Goal: Answer question/provide support: Share knowledge or assist other users

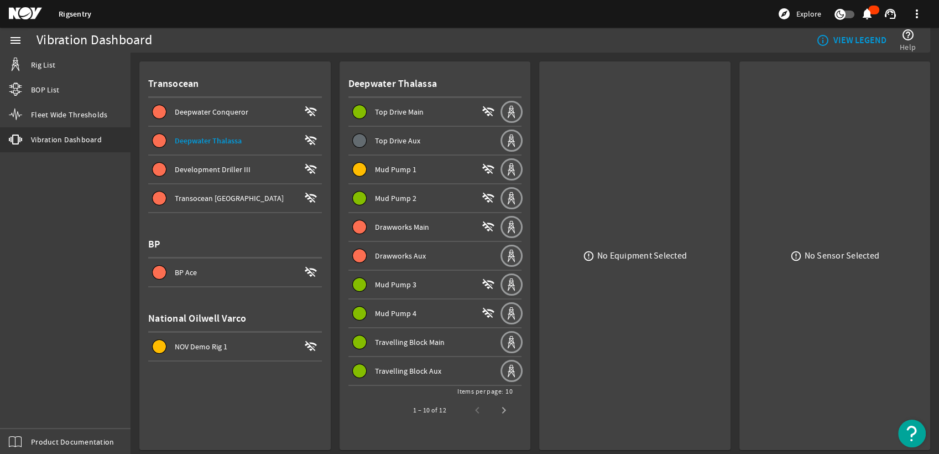
click at [431, 266] on span at bounding box center [425, 255] width 152 height 27
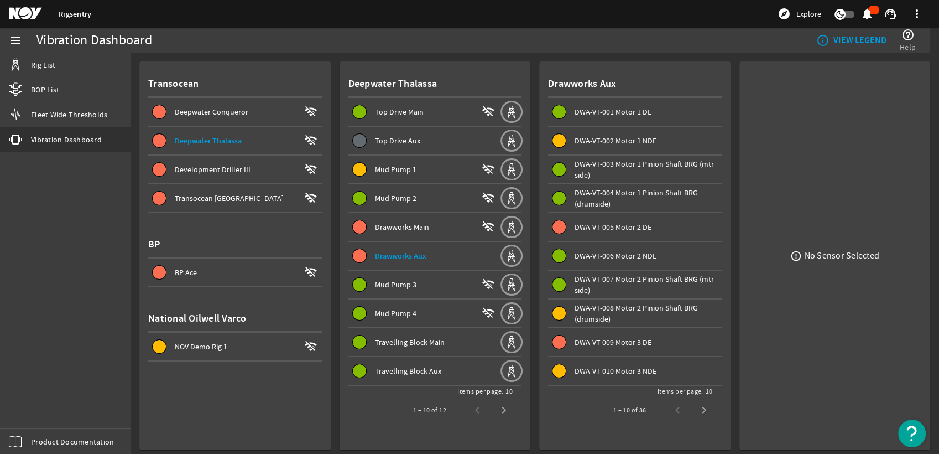
click at [625, 226] on span "DWA-VT-005 Motor 2 DE" at bounding box center [613, 227] width 77 height 10
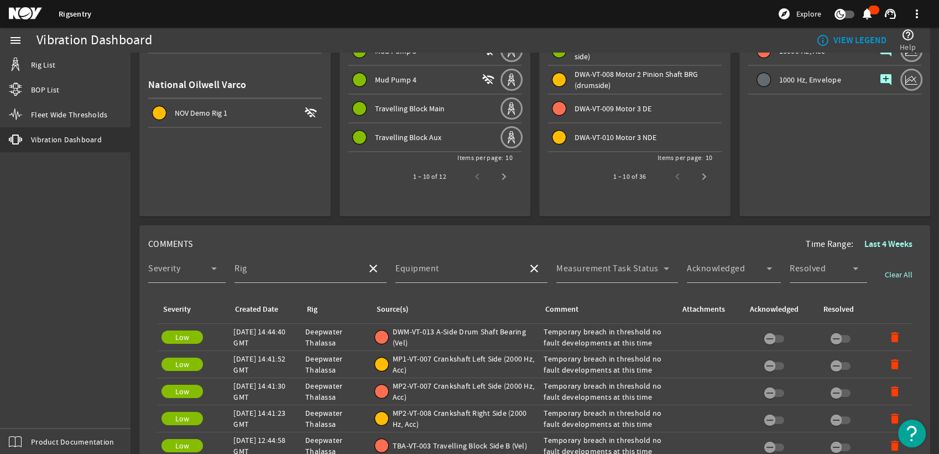
scroll to position [246, 0]
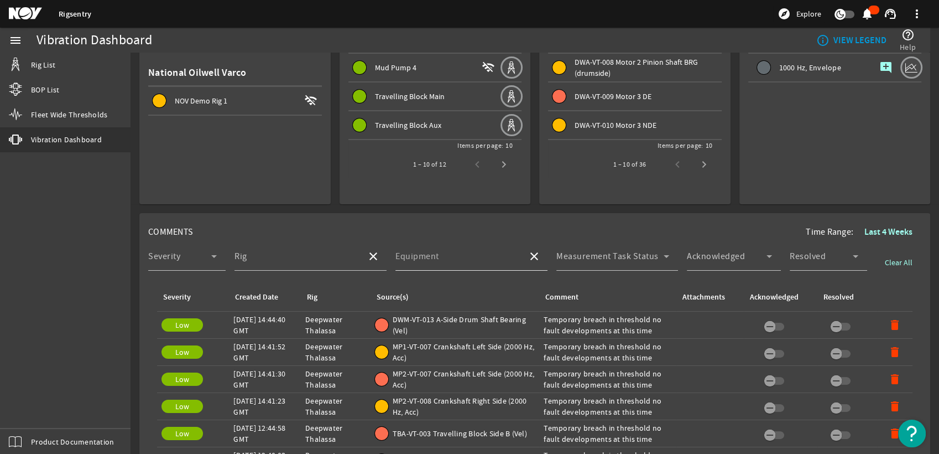
click at [485, 257] on input "Equipment" at bounding box center [457, 260] width 123 height 13
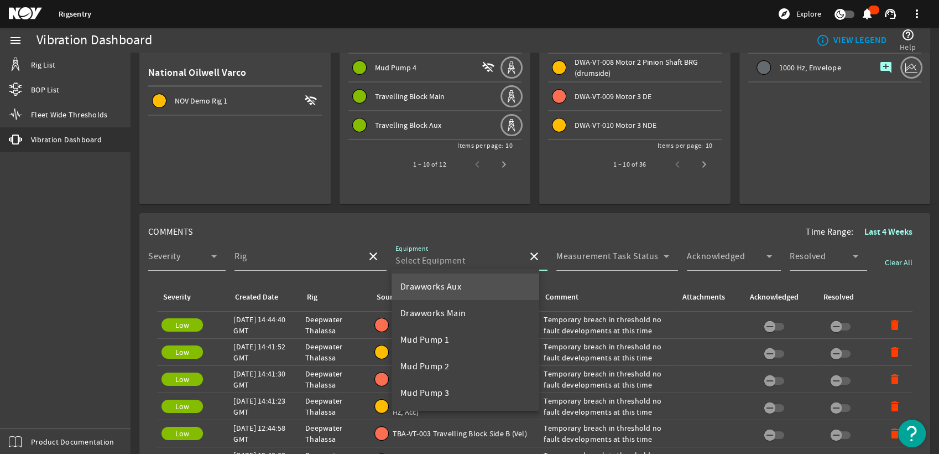
click at [479, 294] on mat-option "Drawworks Aux" at bounding box center [466, 286] width 148 height 27
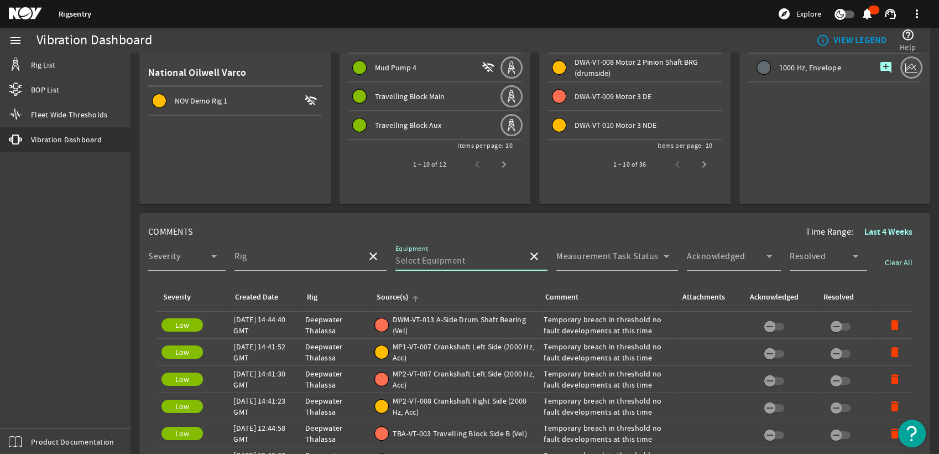
type input "Drawworks Aux"
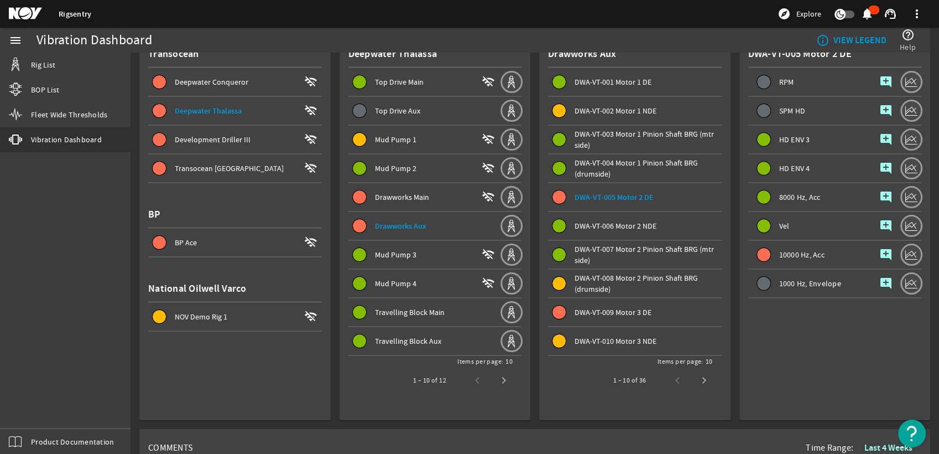
scroll to position [0, 0]
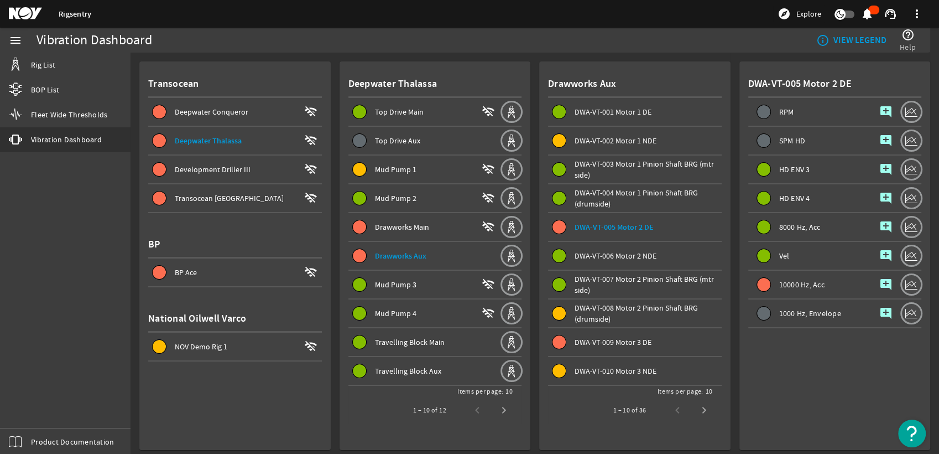
click at [627, 227] on span "DWA-VT-005 Motor 2 DE" at bounding box center [614, 227] width 79 height 11
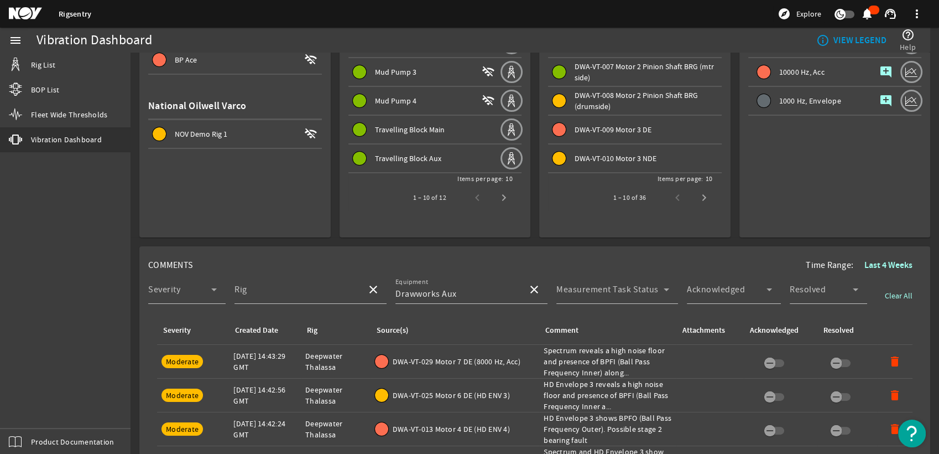
scroll to position [368, 0]
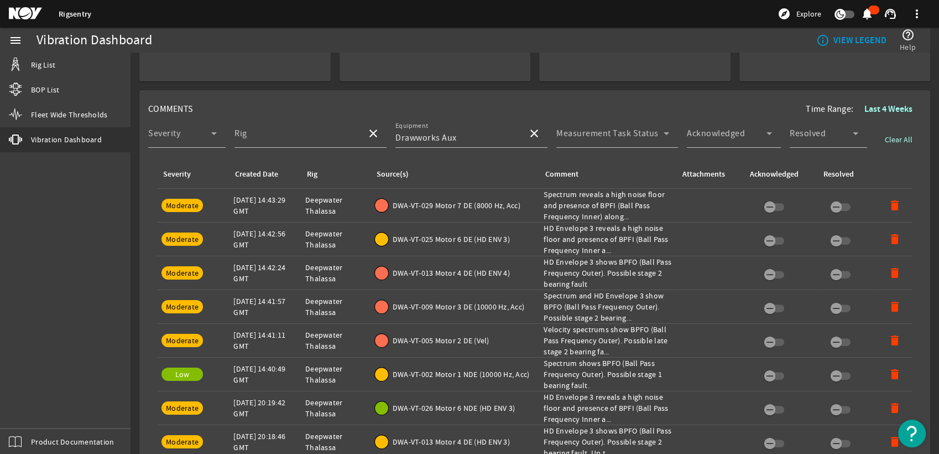
click at [517, 342] on div "DWA-VT-005 Motor 2 DE (Vel)" at bounding box center [455, 340] width 160 height 13
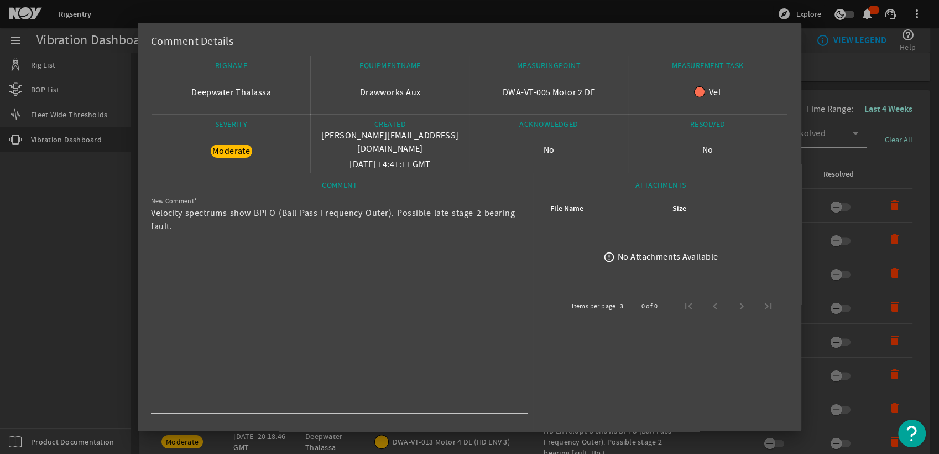
click at [912, 91] on div at bounding box center [469, 227] width 939 height 454
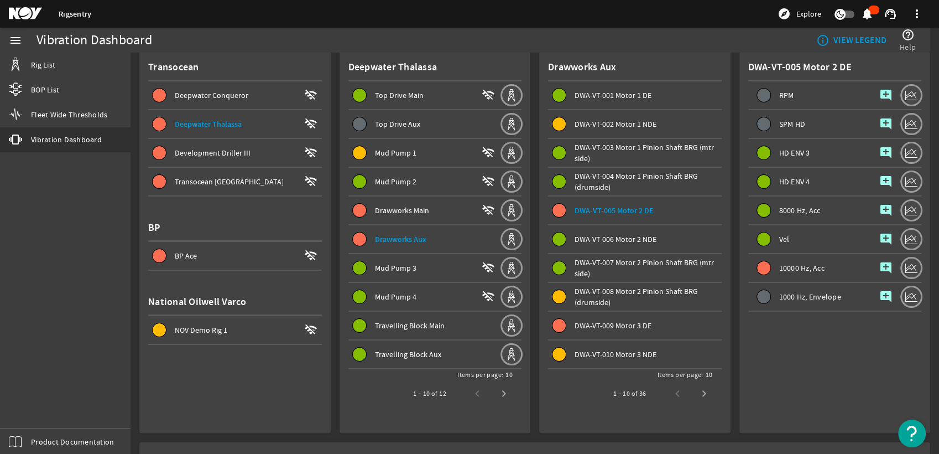
scroll to position [0, 0]
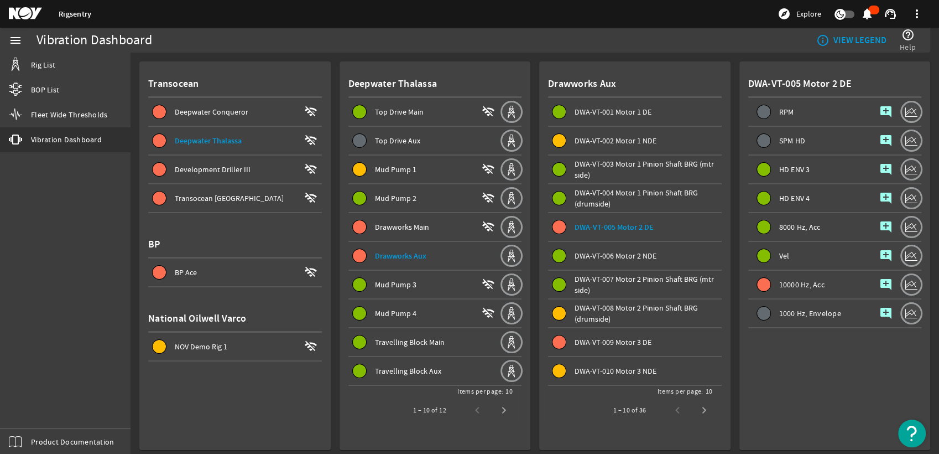
click at [880, 289] on mat-icon "add_comment" at bounding box center [886, 284] width 13 height 13
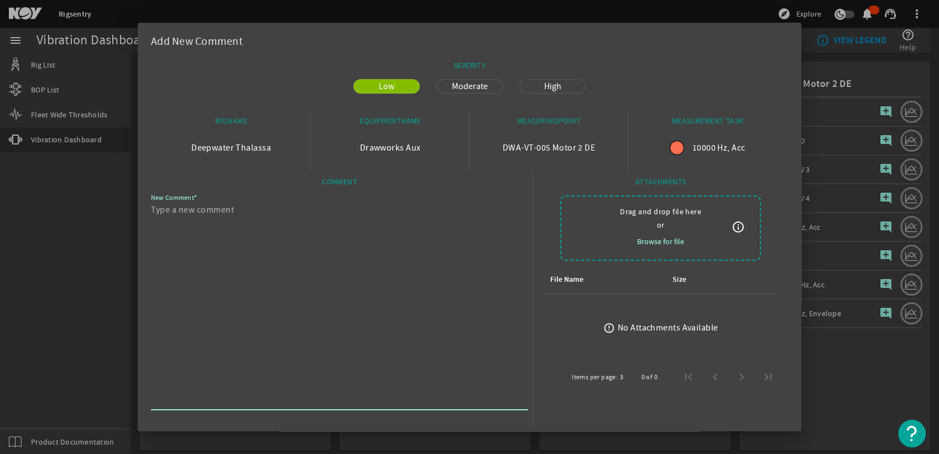
click at [269, 207] on textarea "New Comment" at bounding box center [335, 305] width 368 height 204
click at [815, 161] on div at bounding box center [469, 227] width 939 height 454
click at [888, 410] on div at bounding box center [469, 227] width 939 height 454
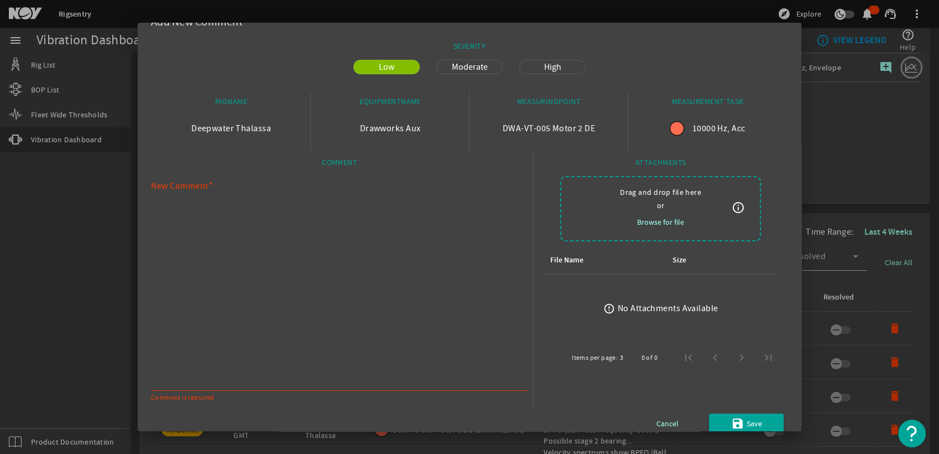
scroll to position [32, 0]
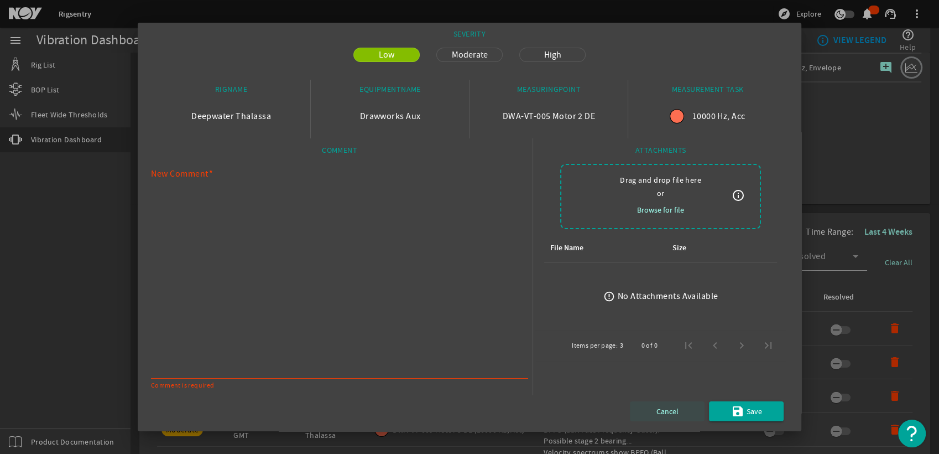
click at [661, 413] on span "Cancel" at bounding box center [668, 410] width 22 height 13
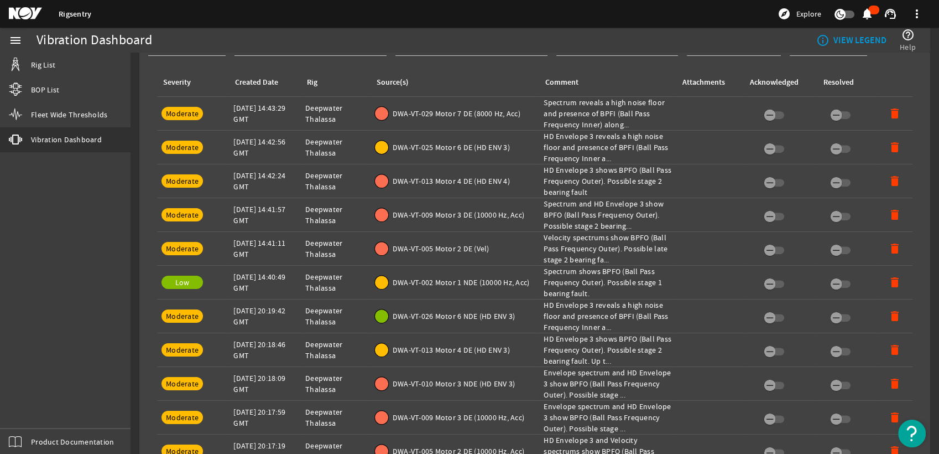
scroll to position [0, 0]
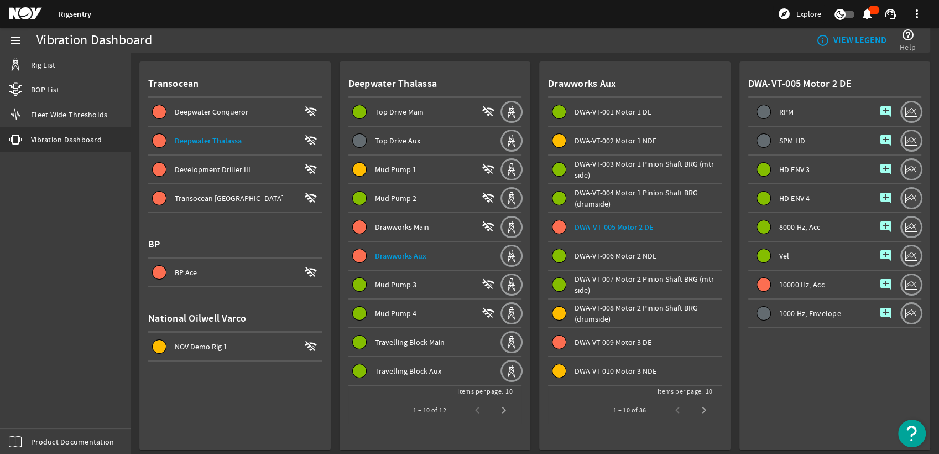
click at [883, 281] on span "button" at bounding box center [886, 284] width 27 height 27
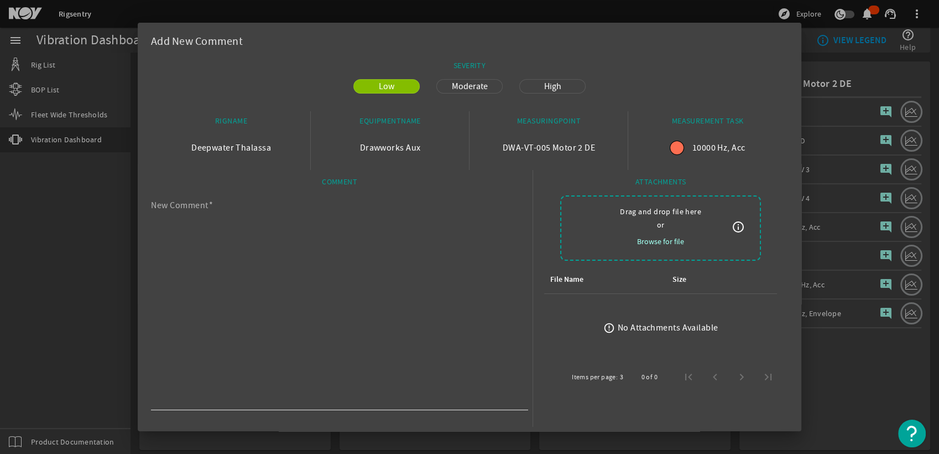
click at [370, 212] on textarea "New Comment" at bounding box center [335, 305] width 368 height 204
click at [467, 86] on span "Moderate" at bounding box center [469, 86] width 49 height 13
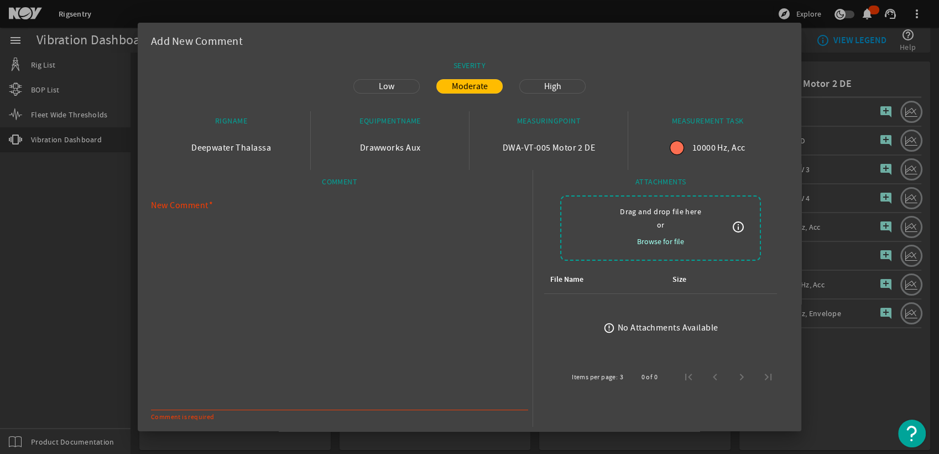
click at [329, 206] on textarea "New Comment" at bounding box center [335, 305] width 368 height 204
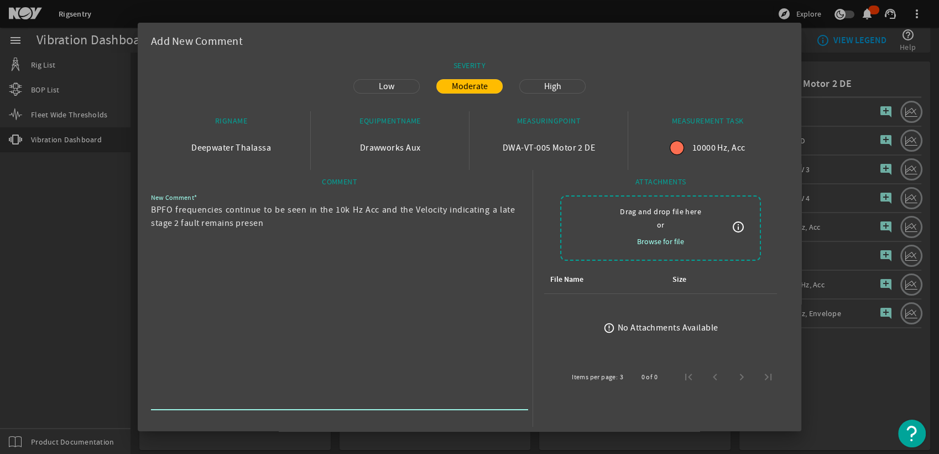
type textarea "BPFO frequencies continue to be seen in the 10k Hz Acc and the Velocity indicat…"
drag, startPoint x: 287, startPoint y: 225, endPoint x: 47, endPoint y: 179, distance: 243.9
click at [48, 179] on div "Add New Comment SEVERITY Low Moderate High RIGNAME Deepwater Thalassa EQUIPMENT…" at bounding box center [469, 227] width 939 height 454
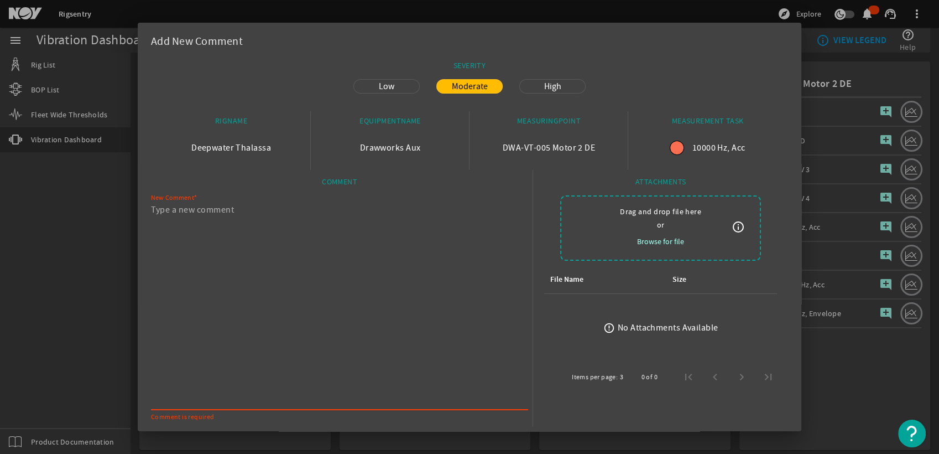
paste textarea "BPFO frequencies continue to be seen in the 10k Hz Acc and the Velocity indicat…"
type textarea "BPFO frequencies continue to be seen in the 10k Hz Acc and the Velocity indicat…"
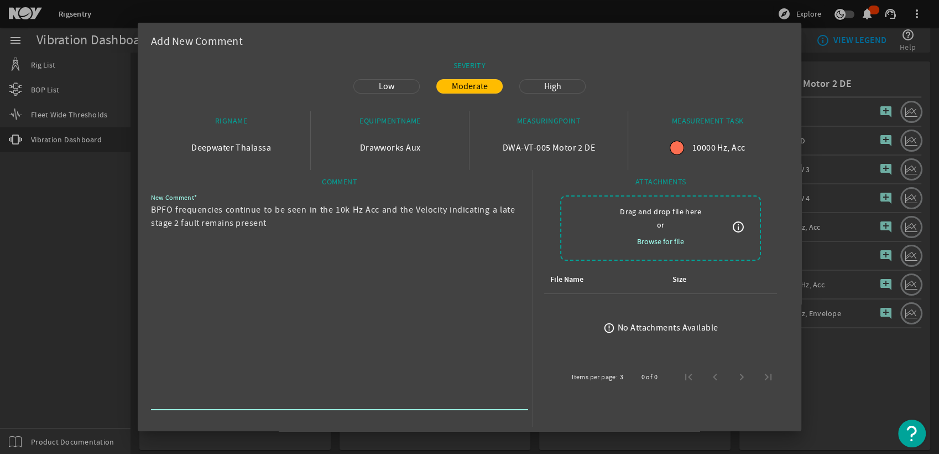
drag, startPoint x: 283, startPoint y: 219, endPoint x: 139, endPoint y: 206, distance: 145.0
click at [139, 206] on mat-dialog-content "SEVERITY Low Moderate High RIGNAME Deepwater Thalassa EQUIPMENTNAME Drawworks A…" at bounding box center [470, 260] width 664 height 408
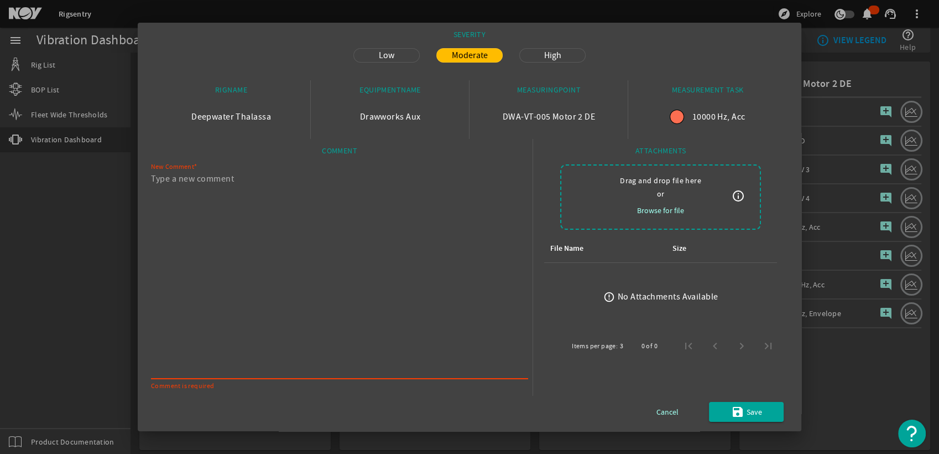
scroll to position [32, 0]
click at [657, 415] on span "Cancel" at bounding box center [668, 410] width 22 height 13
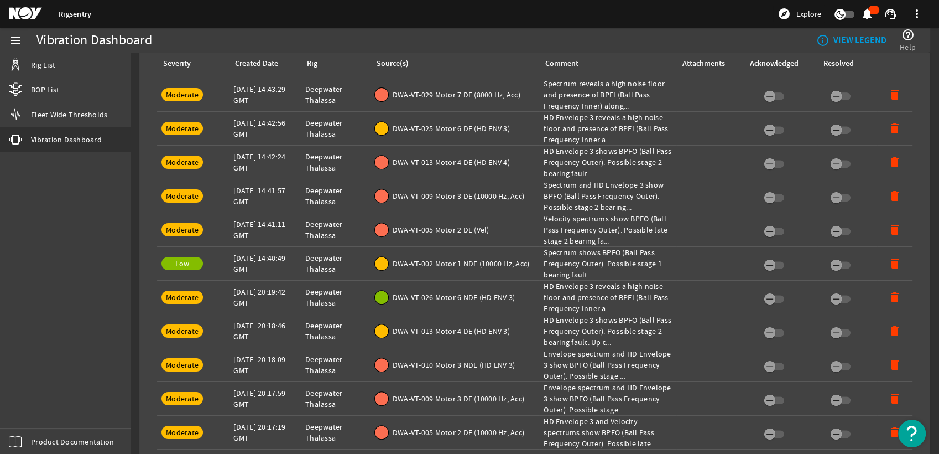
scroll to position [553, 0]
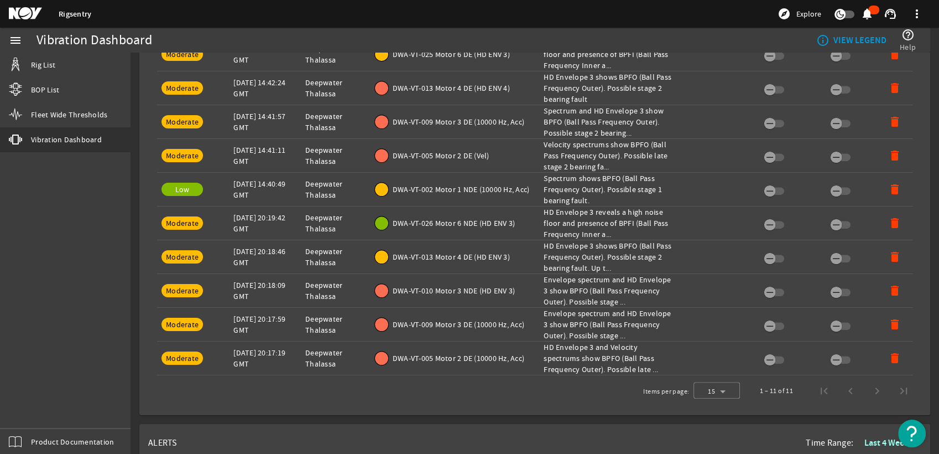
click at [450, 159] on span "DWA-VT-005 Motor 2 DE (Vel)" at bounding box center [441, 155] width 97 height 11
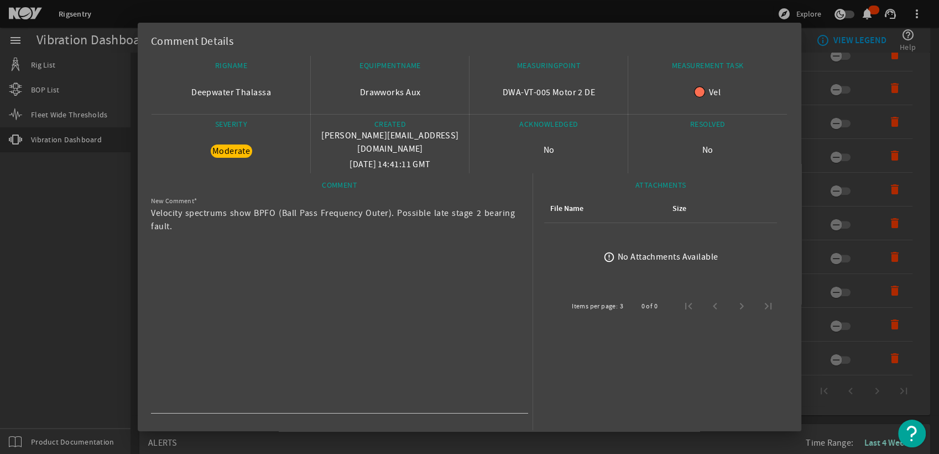
click at [832, 168] on div at bounding box center [469, 227] width 939 height 454
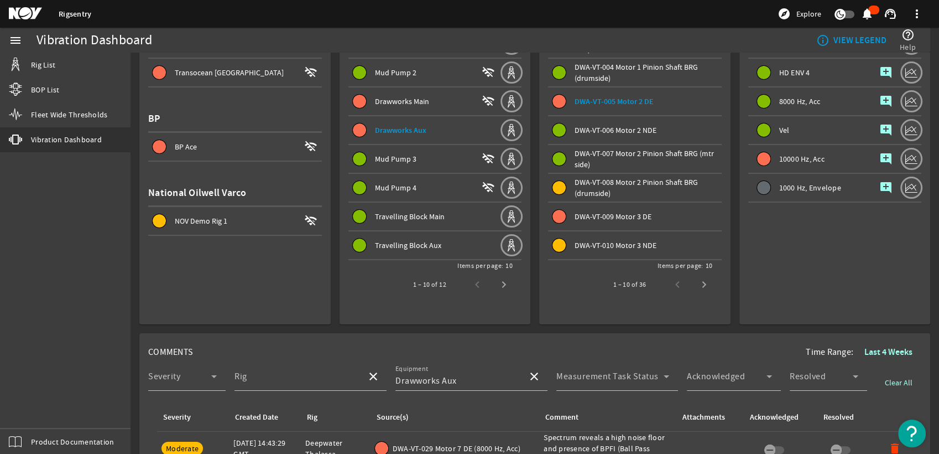
scroll to position [123, 0]
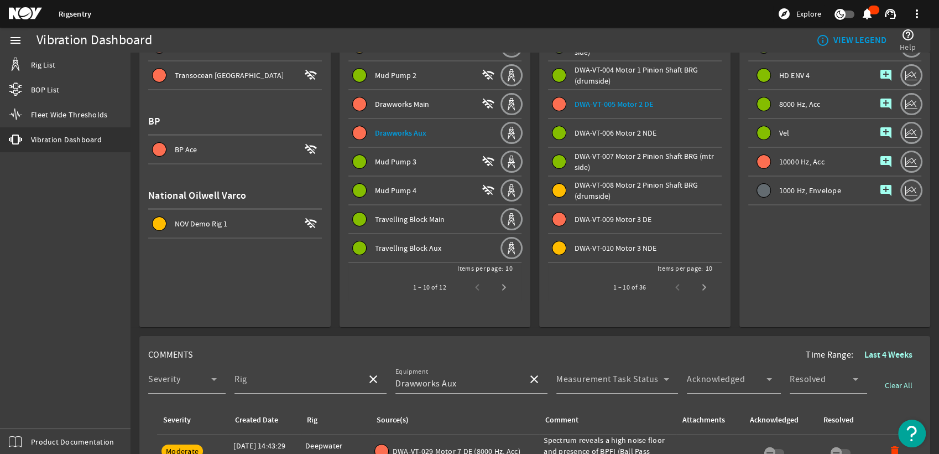
click at [880, 164] on mat-icon "add_comment" at bounding box center [886, 161] width 13 height 13
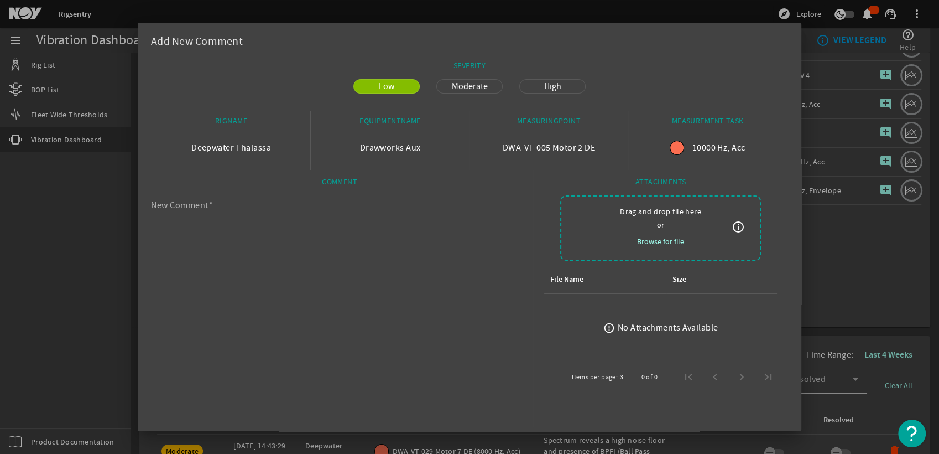
click at [468, 230] on textarea "New Comment" at bounding box center [335, 305] width 368 height 204
paste textarea "BPFO frequencies continue to be seen in the 10k Hz Acc and the Velocity indicat…"
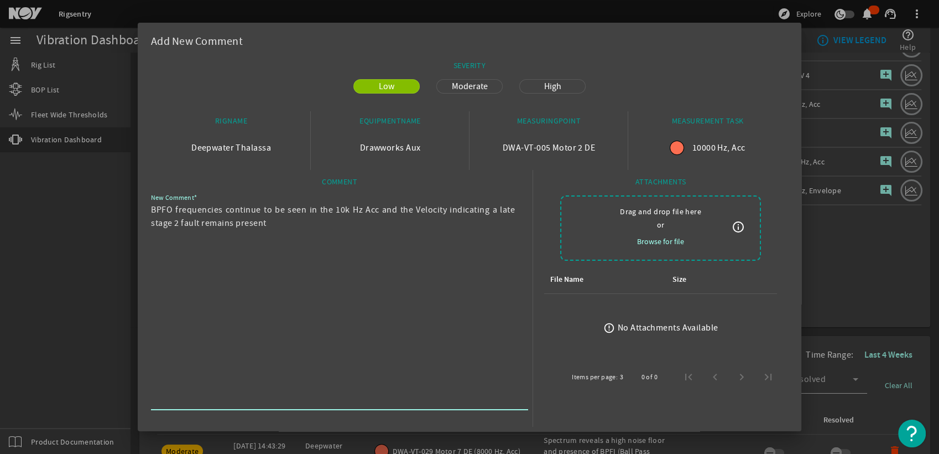
click at [491, 210] on textarea "BPFO frequencies continue to be seen in the 10k Hz Acc and the Velocity indicat…" at bounding box center [335, 305] width 368 height 204
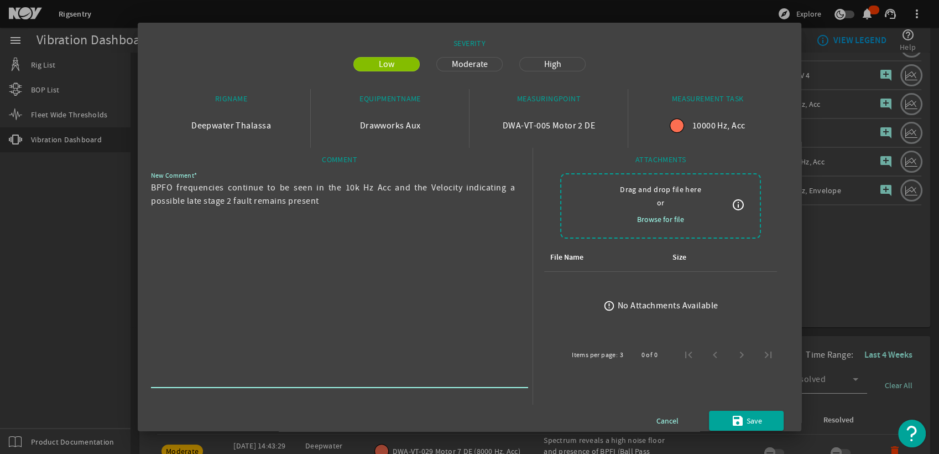
scroll to position [32, 0]
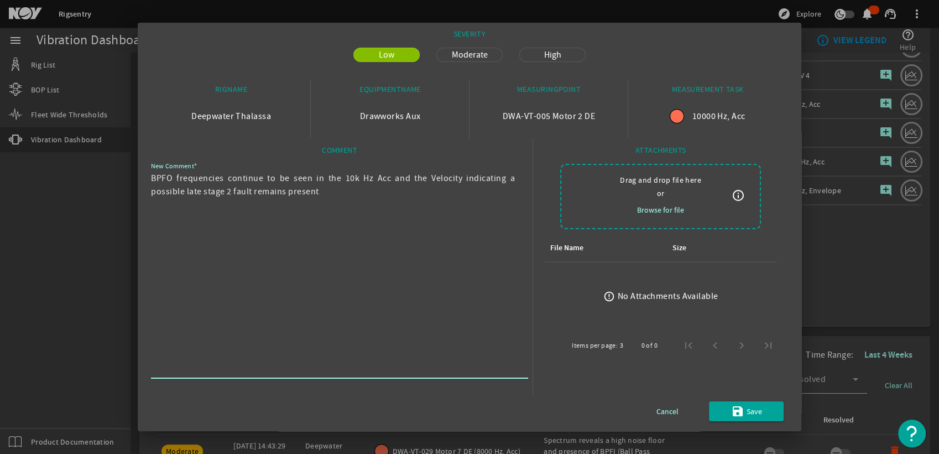
type textarea "BPFO frequencies continue to be seen in the 10k Hz Acc and the Velocity indicat…"
click at [470, 55] on span "Moderate" at bounding box center [469, 54] width 49 height 13
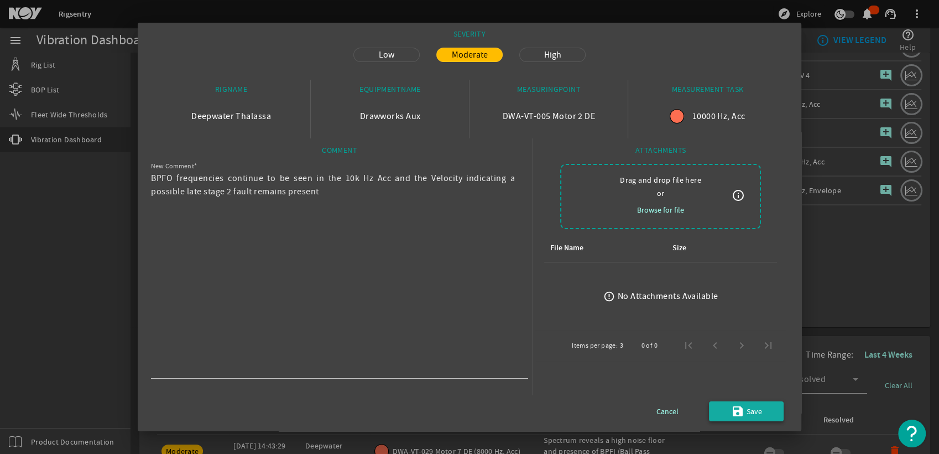
click at [754, 410] on span "submit" at bounding box center [746, 411] width 75 height 27
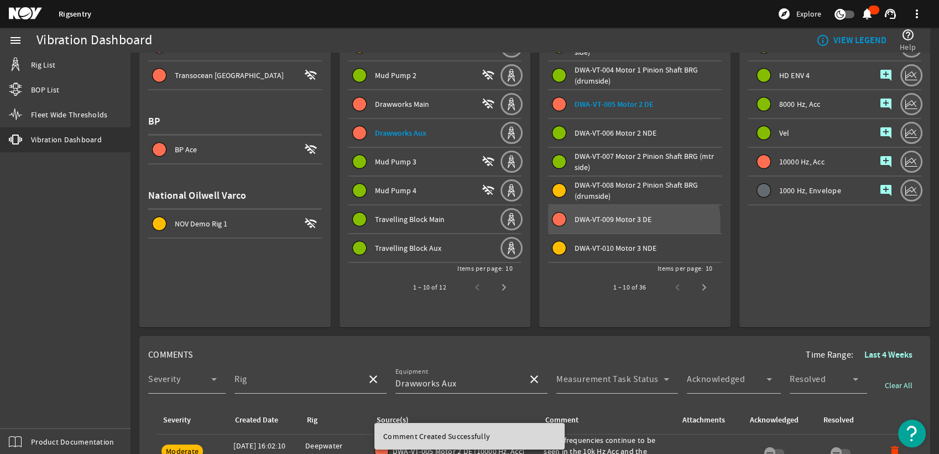
click at [620, 222] on span "DWA-VT-009 Motor 3 DE" at bounding box center [613, 219] width 77 height 10
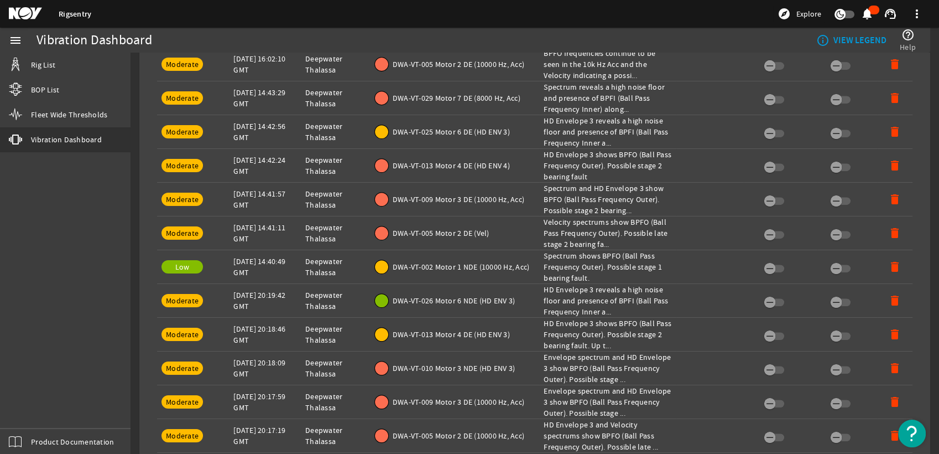
scroll to position [491, 0]
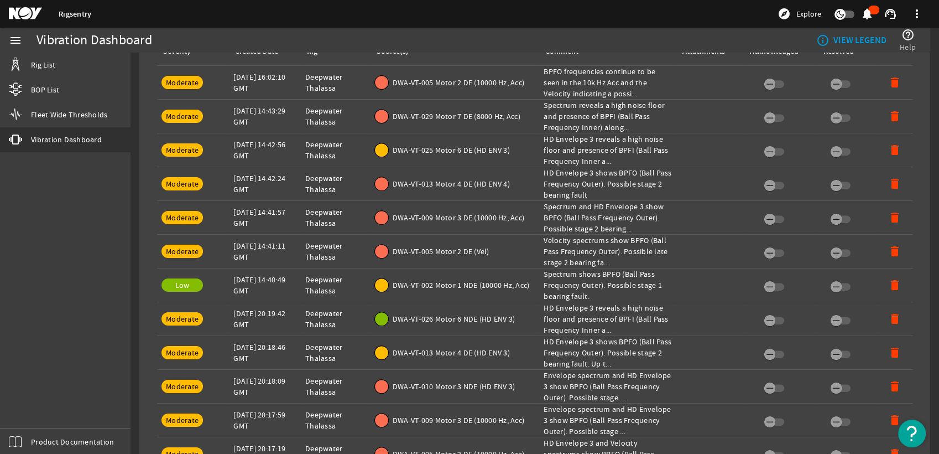
click at [602, 223] on div "Comment: Spectrum and HD Envelope 3 show BPFO (Ball Pass Frequency Outer). Poss…" at bounding box center [608, 217] width 128 height 33
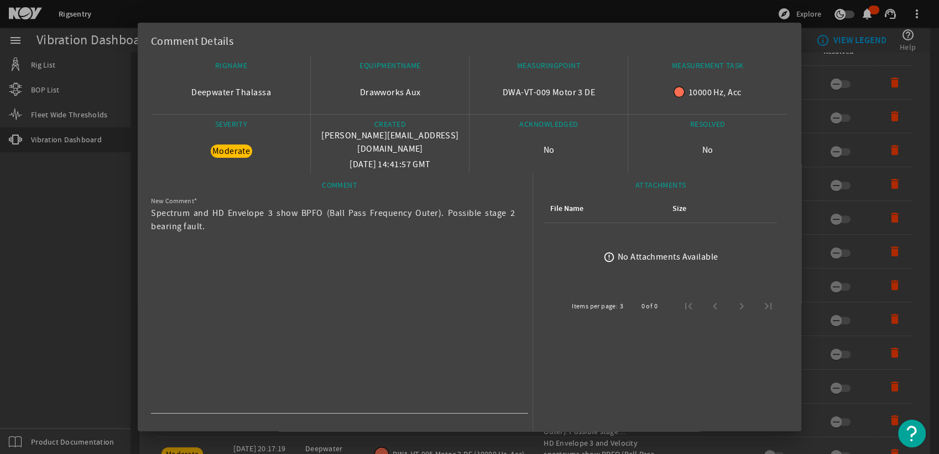
click at [913, 142] on div at bounding box center [469, 227] width 939 height 454
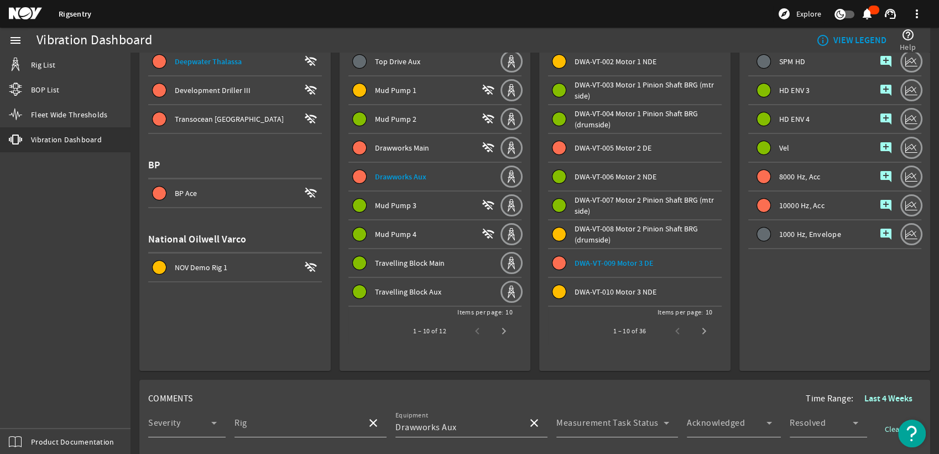
scroll to position [61, 0]
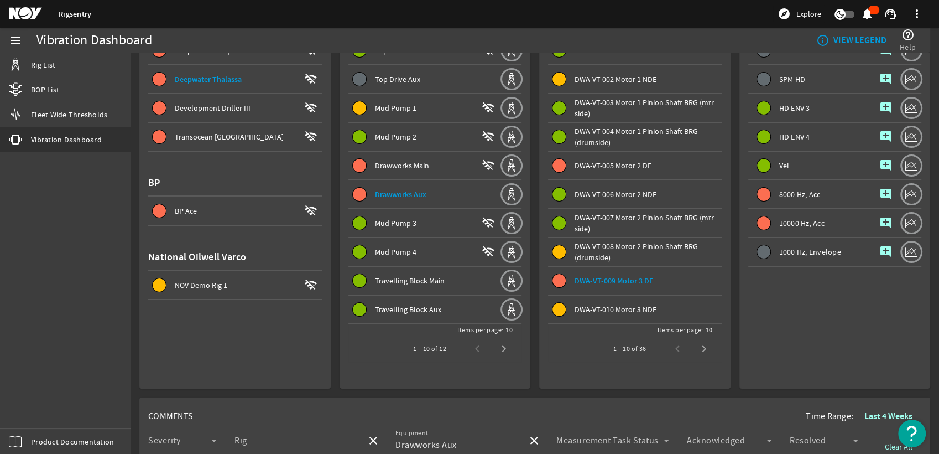
click at [881, 220] on mat-icon "add_comment" at bounding box center [886, 222] width 13 height 13
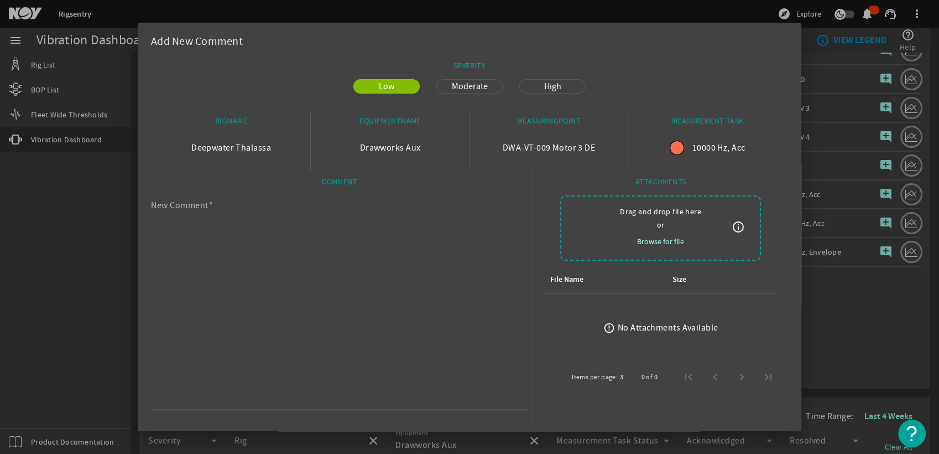
click at [438, 225] on textarea "New Comment" at bounding box center [335, 305] width 368 height 204
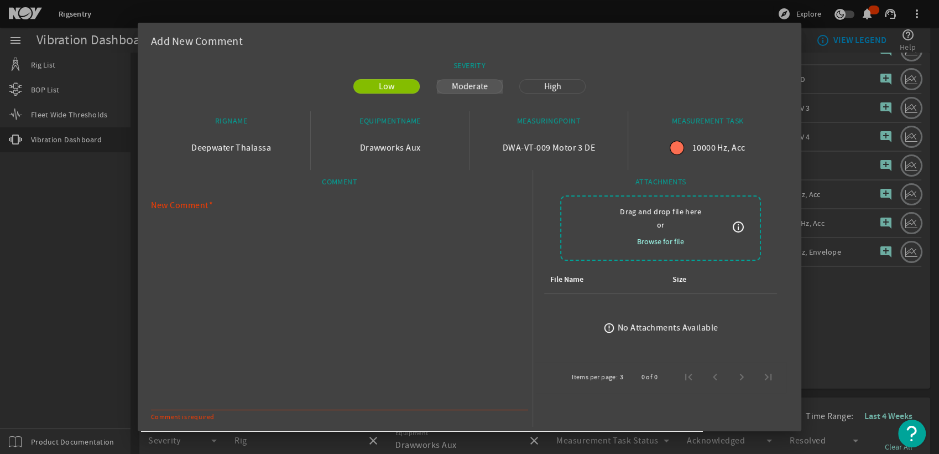
click at [472, 87] on span "Moderate" at bounding box center [469, 86] width 49 height 13
click at [389, 219] on textarea "New Comment" at bounding box center [335, 305] width 368 height 204
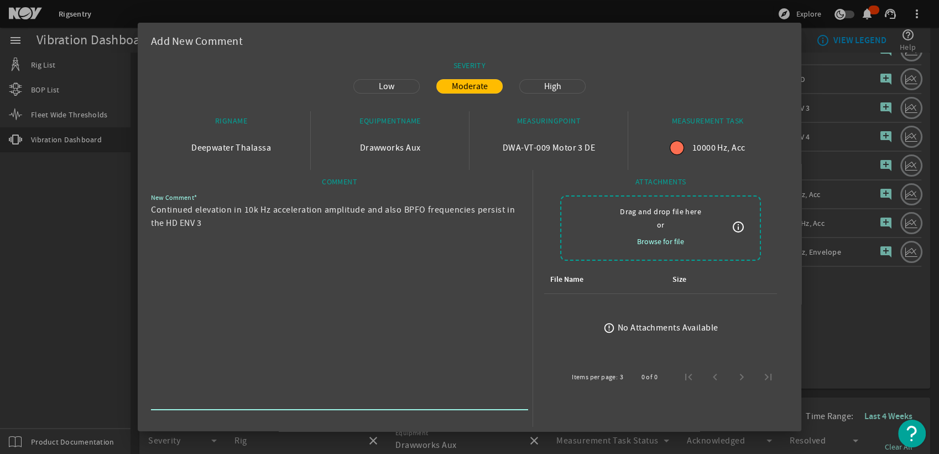
click at [164, 224] on textarea "Continued elevation in 10k Hz acceleration amplitude and also BPFO frequencies …" at bounding box center [335, 305] width 368 height 204
click at [230, 221] on textarea "Continued elevation in 10k Hz acceleration amplitude and also BPFO frequencies …" at bounding box center [335, 305] width 368 height 204
click at [207, 221] on textarea "Continued elevation in 10k Hz acceleration amplitude and also BPFO frequencies …" at bounding box center [335, 305] width 368 height 204
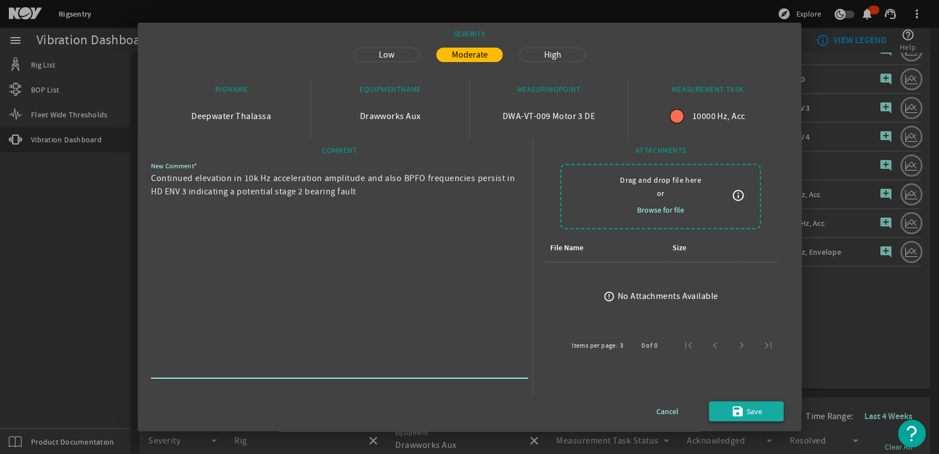
type textarea "Continued elevation in 10k Hz acceleration amplitude and also BPFO frequencies …"
click at [749, 405] on span "Save" at bounding box center [754, 410] width 15 height 13
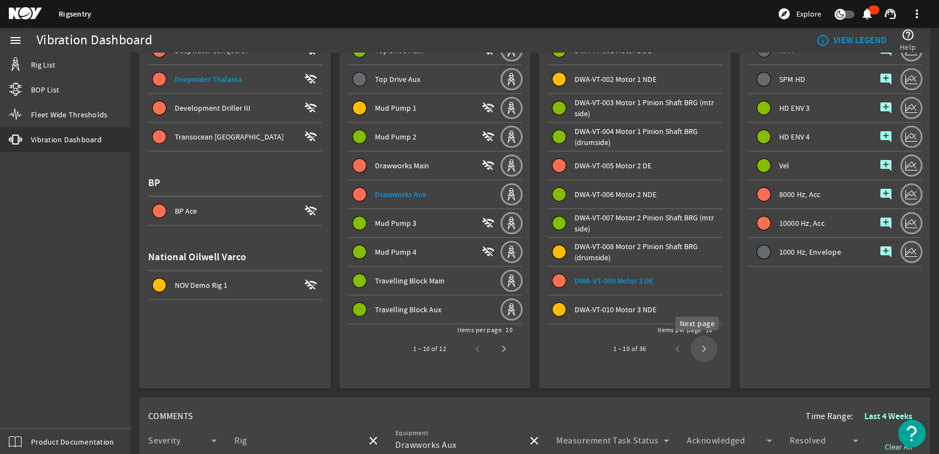
click at [704, 349] on span "Next page" at bounding box center [704, 348] width 27 height 27
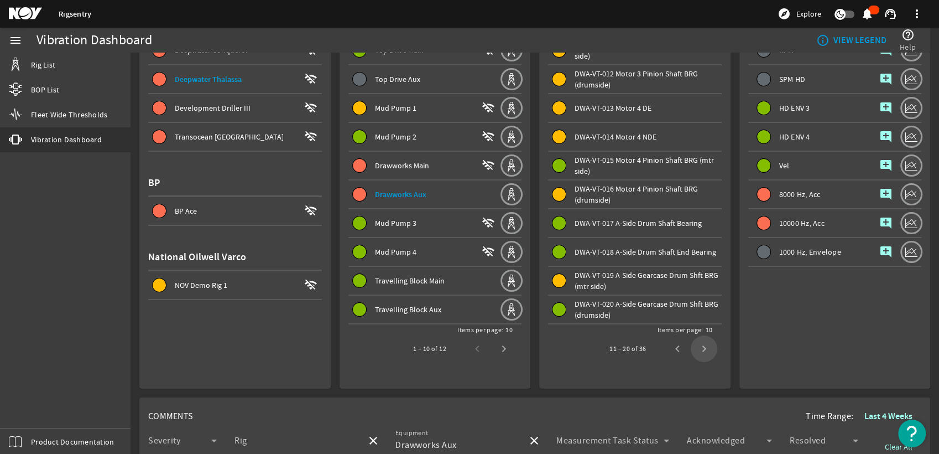
click at [704, 349] on span "Next page" at bounding box center [704, 348] width 27 height 27
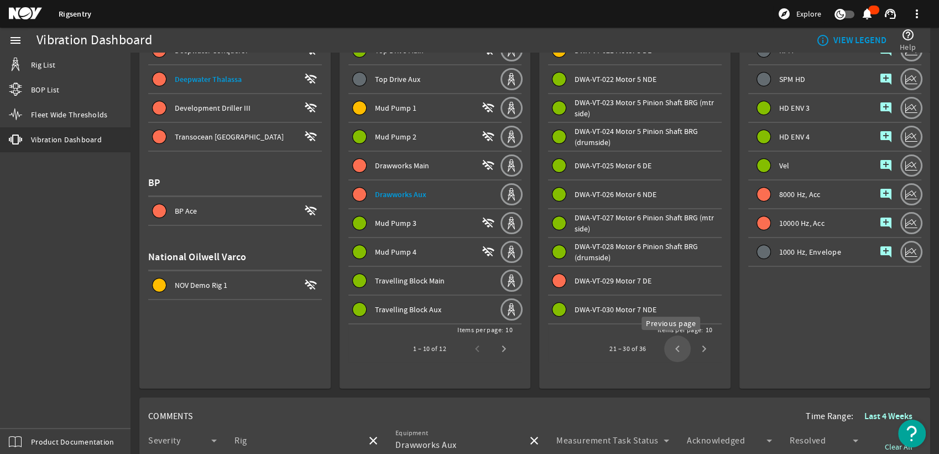
click at [673, 345] on span "Previous page" at bounding box center [677, 348] width 27 height 27
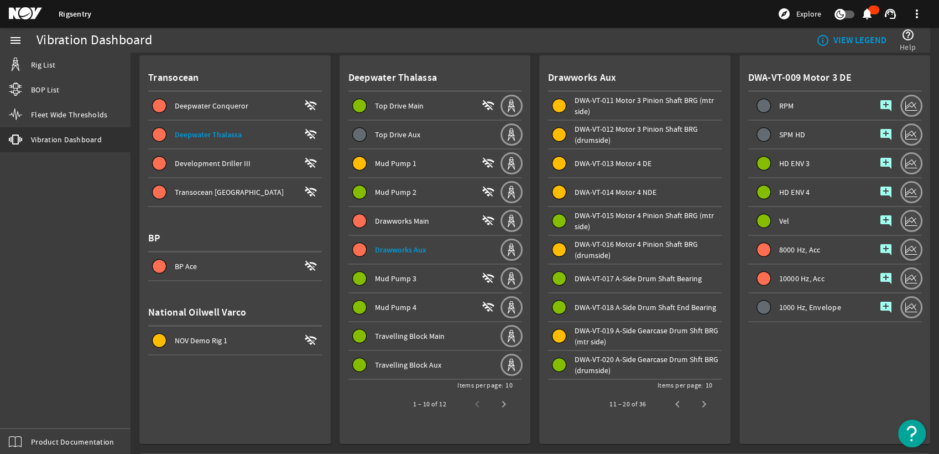
scroll to position [0, 0]
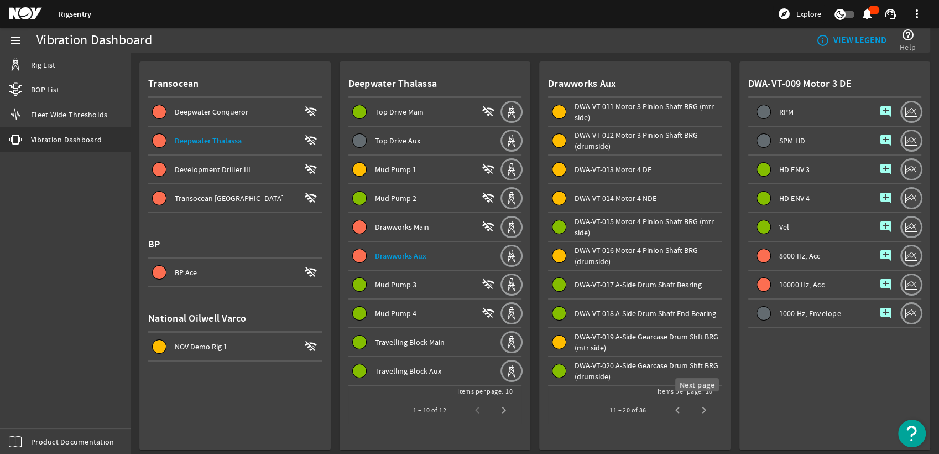
click at [706, 401] on span "Next page" at bounding box center [704, 410] width 27 height 27
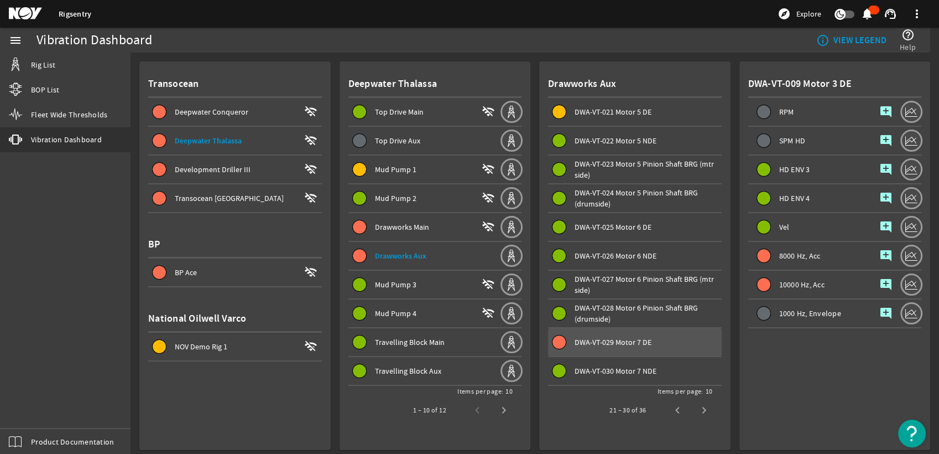
click at [647, 344] on div "DWA-VT-029 Motor 7 DE" at bounding box center [648, 341] width 147 height 11
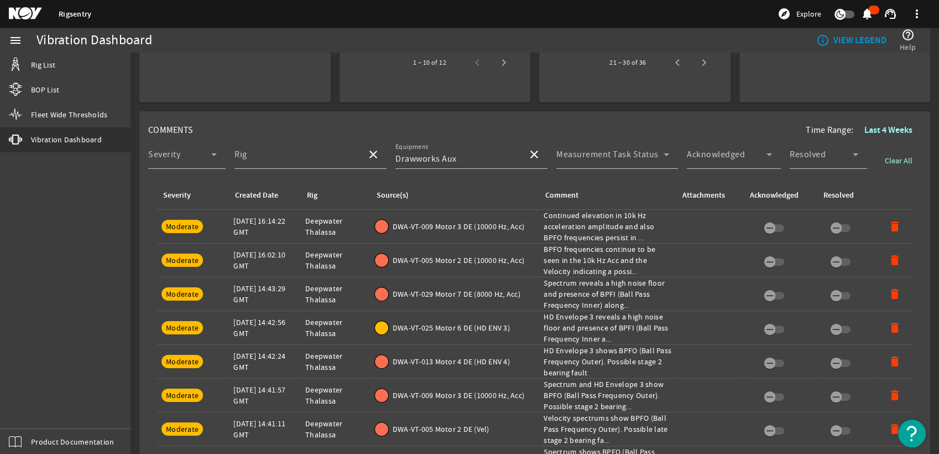
scroll to position [368, 0]
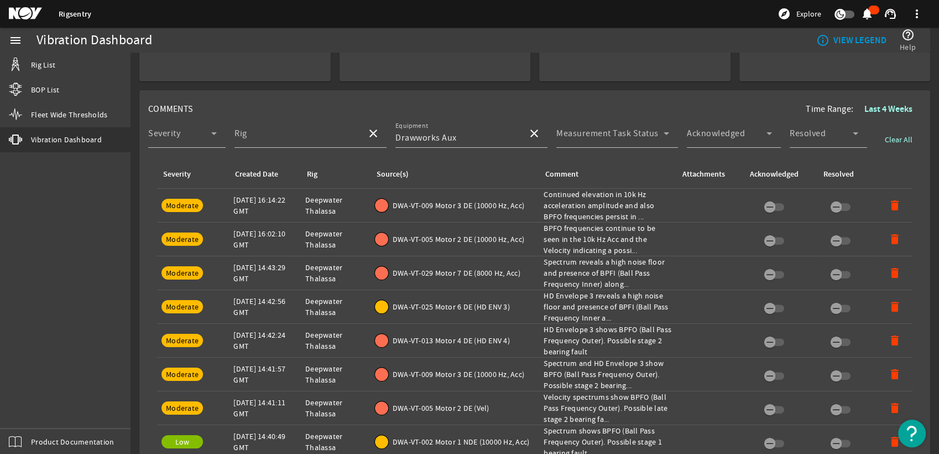
click at [514, 270] on span "DWA-VT-029 Motor 7 DE (8000 Hz, Acc)" at bounding box center [457, 272] width 128 height 11
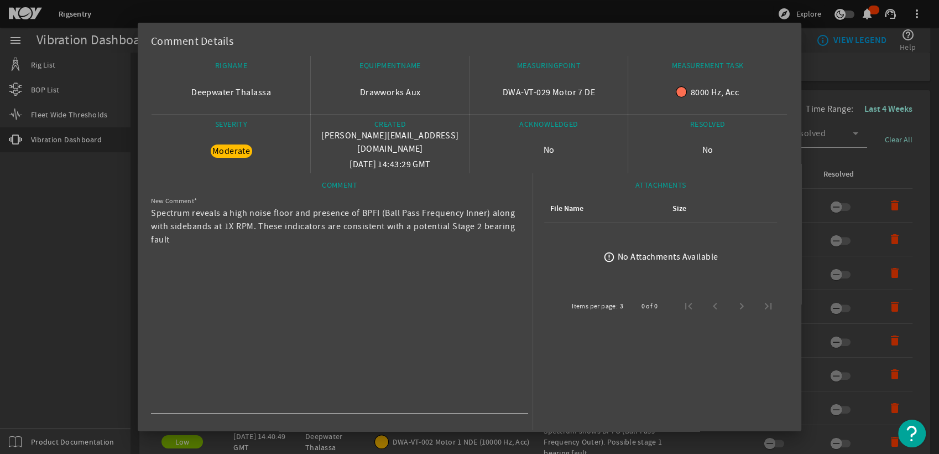
click at [912, 137] on div at bounding box center [469, 227] width 939 height 454
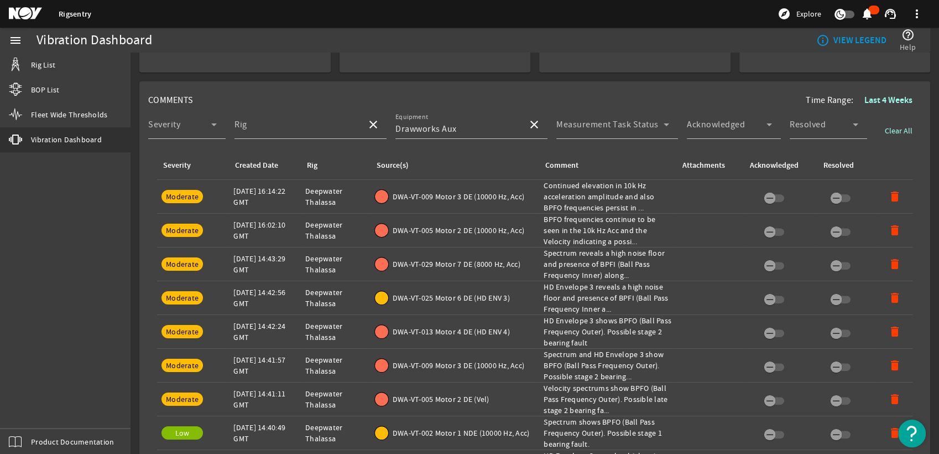
scroll to position [430, 0]
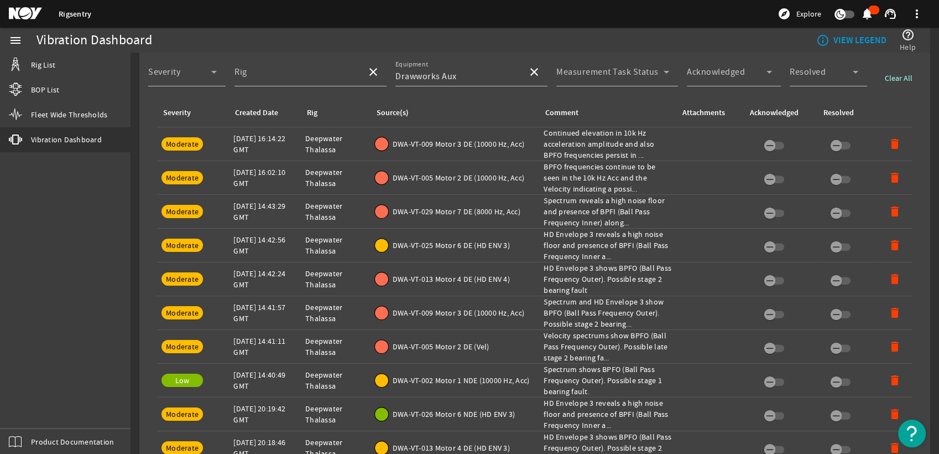
click at [606, 214] on div "Comment: Spectrum reveals a high noise floor and presence of BPFI (Ball Pass Fr…" at bounding box center [608, 211] width 128 height 33
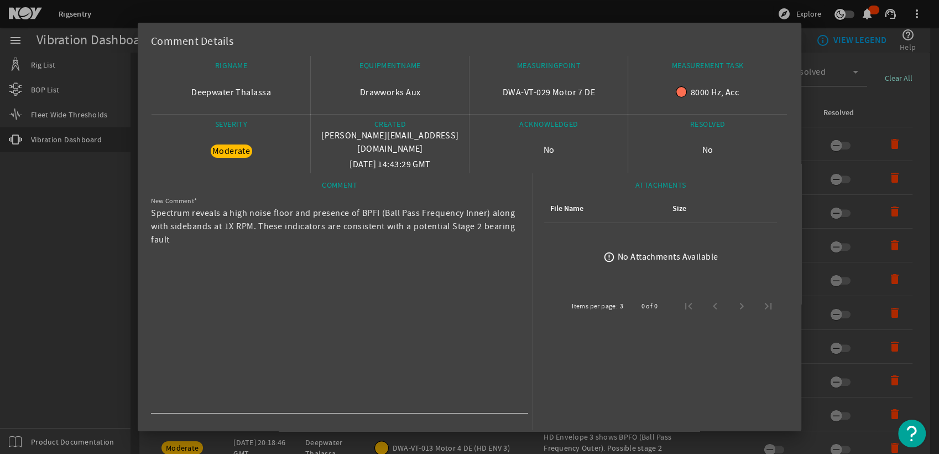
click at [117, 273] on div at bounding box center [469, 227] width 939 height 454
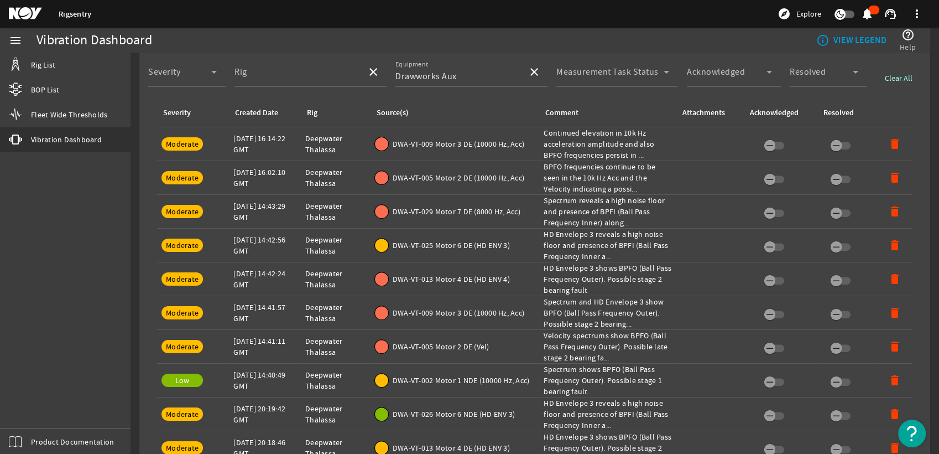
click at [471, 212] on span "DWA-VT-029 Motor 7 DE (8000 Hz, Acc)" at bounding box center [457, 211] width 128 height 11
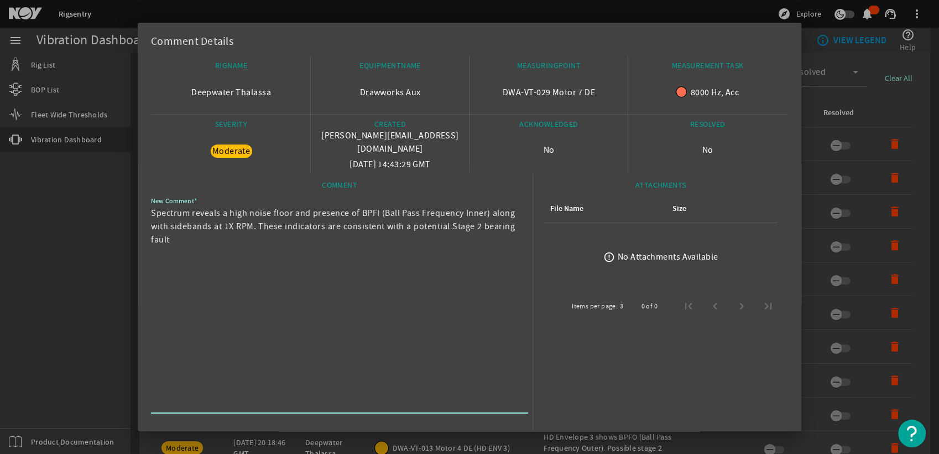
drag, startPoint x: 224, startPoint y: 244, endPoint x: 133, endPoint y: 210, distance: 97.5
click at [133, 210] on div "Comment Details RIGNAME Deepwater Thalassa EQUIPMENTNAME Drawworks Aux MEASURIN…" at bounding box center [469, 227] width 939 height 454
drag, startPoint x: 133, startPoint y: 210, endPoint x: 195, endPoint y: 215, distance: 62.8
click at [110, 239] on div at bounding box center [469, 227] width 939 height 454
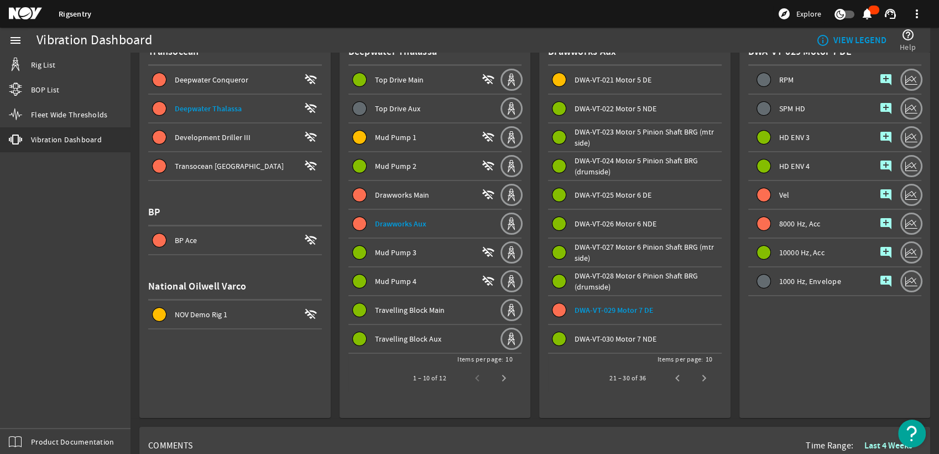
scroll to position [0, 0]
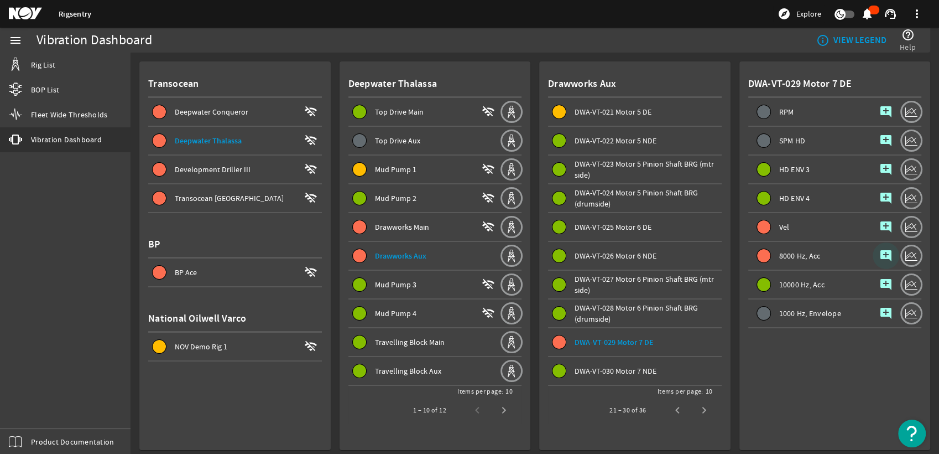
click at [873, 256] on span "button" at bounding box center [886, 255] width 27 height 27
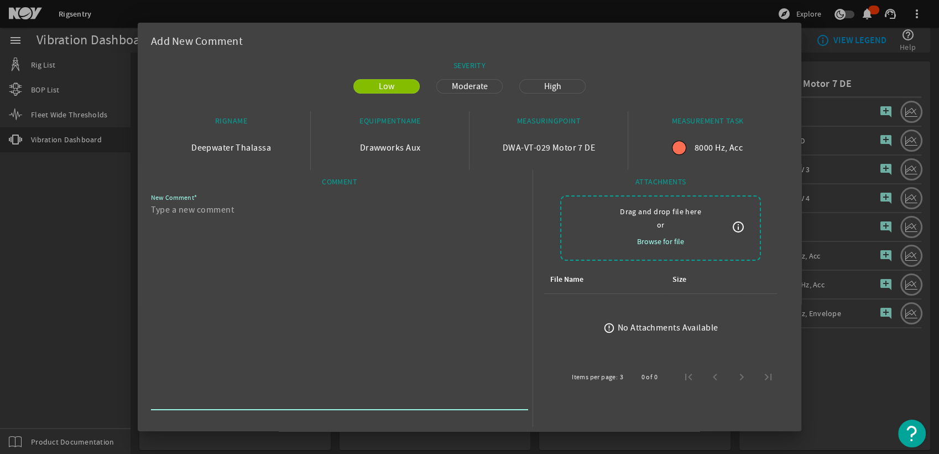
click at [430, 245] on textarea "New Comment" at bounding box center [335, 305] width 368 height 204
paste textarea "Spectrum reveals a high noise floor and presence of BPFI (Ball Pass Frequency I…"
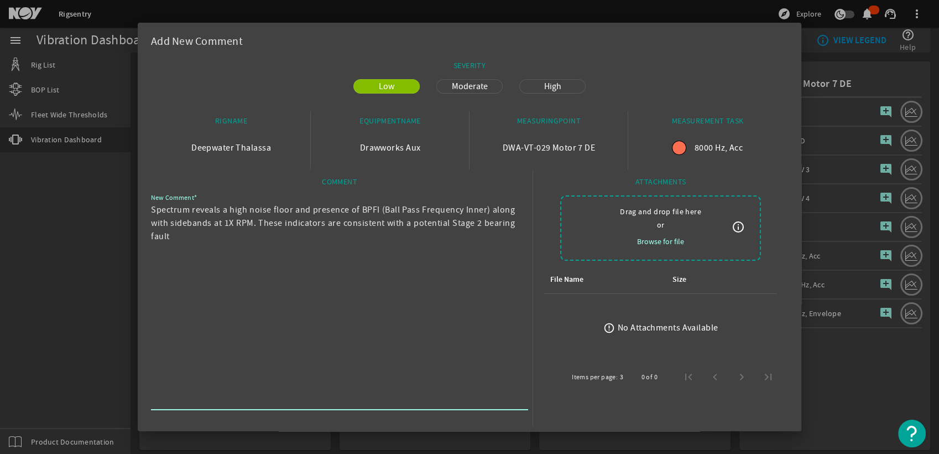
type textarea "Spectrum reveals a high noise floor and presence of BPFI (Ball Pass Frequency I…"
click at [460, 86] on span "Moderate" at bounding box center [469, 86] width 49 height 13
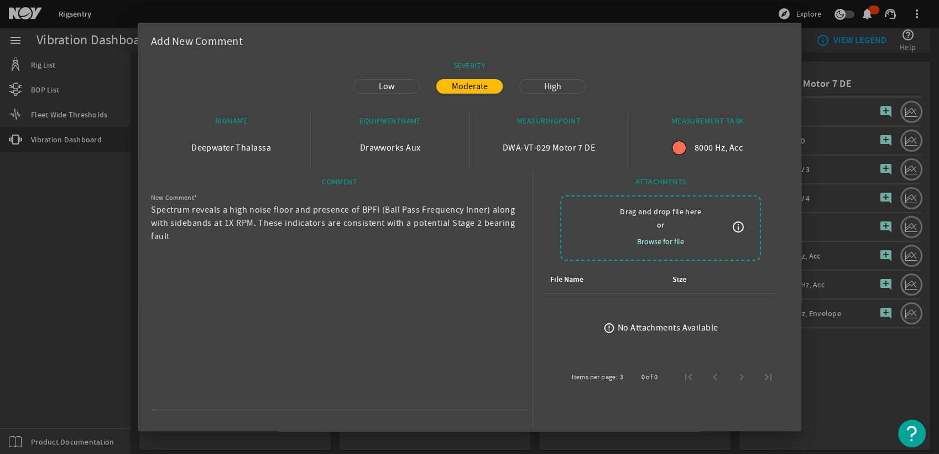
scroll to position [32, 0]
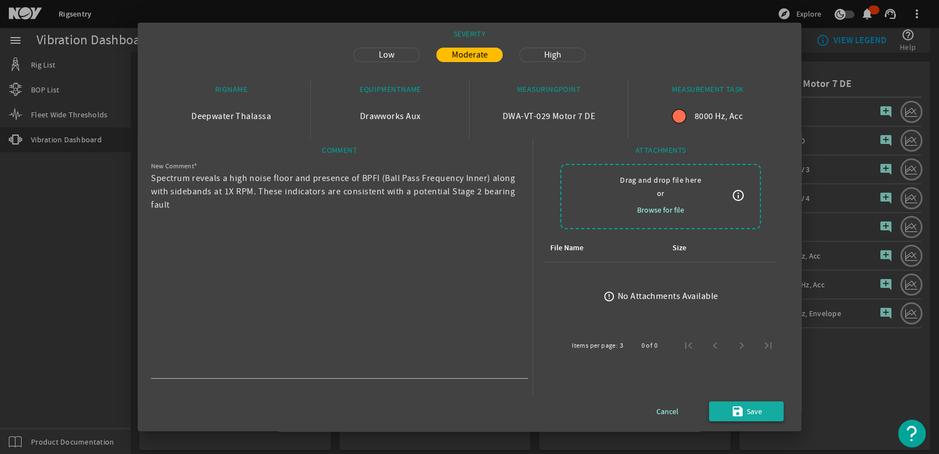
click at [747, 402] on span "submit" at bounding box center [746, 411] width 75 height 27
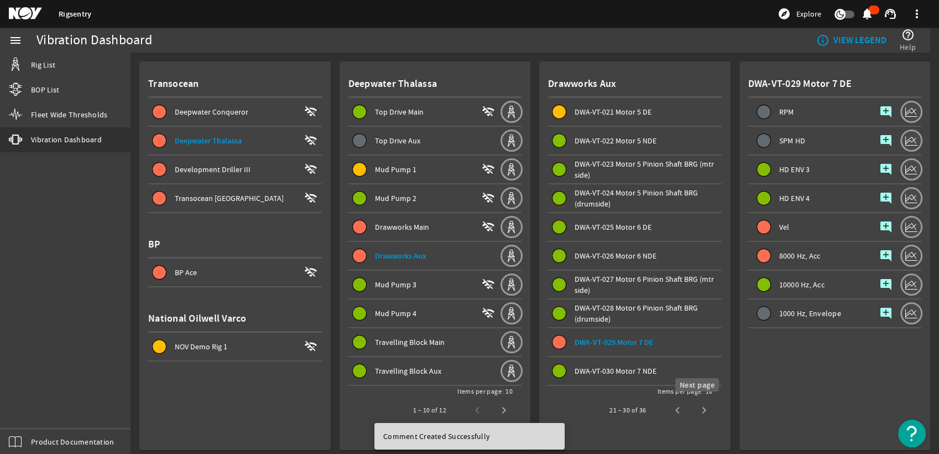
click at [703, 408] on span "Next page" at bounding box center [704, 410] width 27 height 27
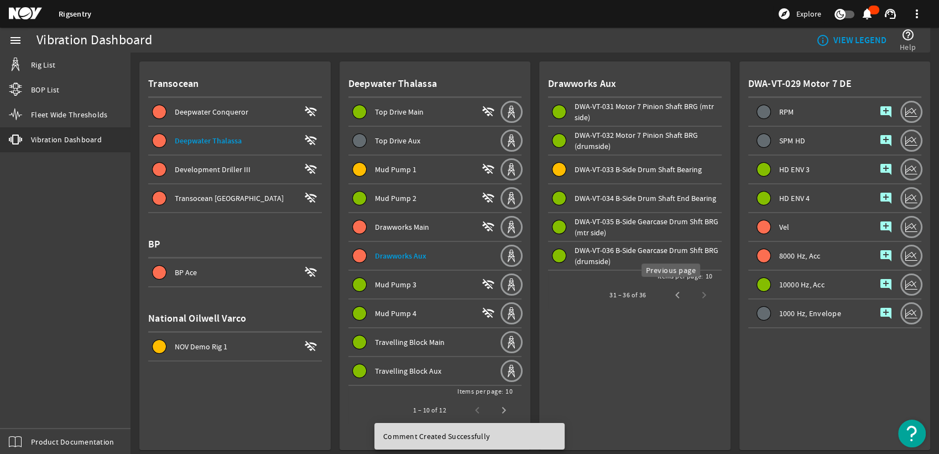
click at [678, 294] on span "Previous page" at bounding box center [677, 295] width 27 height 27
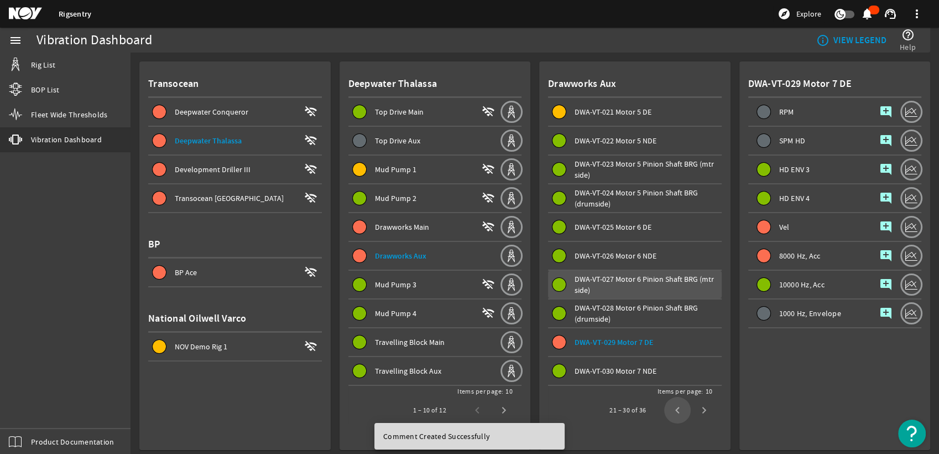
click at [678, 294] on div "DWA-VT-027 Motor 6 Pinion Shaft BRG (mtr side)" at bounding box center [648, 284] width 147 height 22
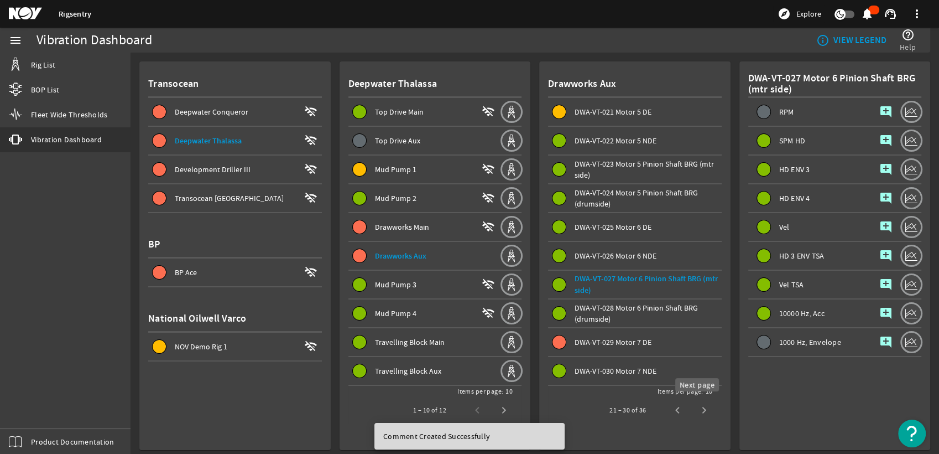
click at [677, 409] on span "Previous page" at bounding box center [677, 410] width 27 height 27
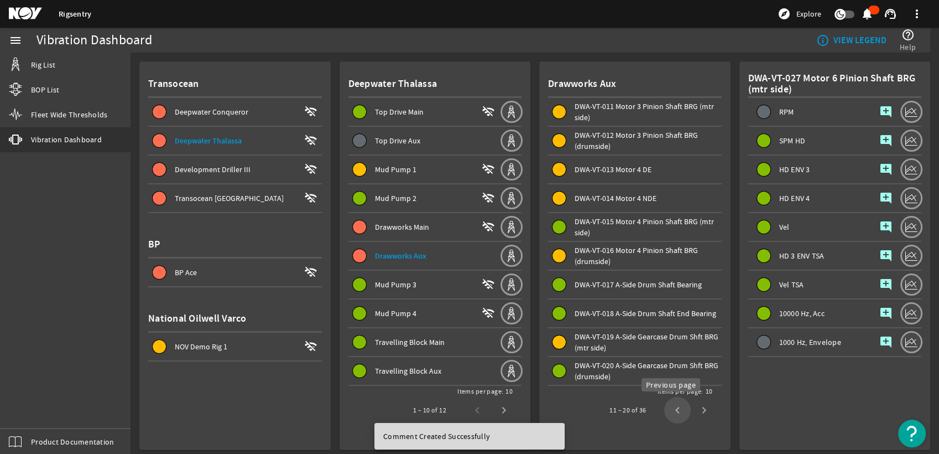
click at [677, 409] on span "Previous page" at bounding box center [677, 410] width 27 height 27
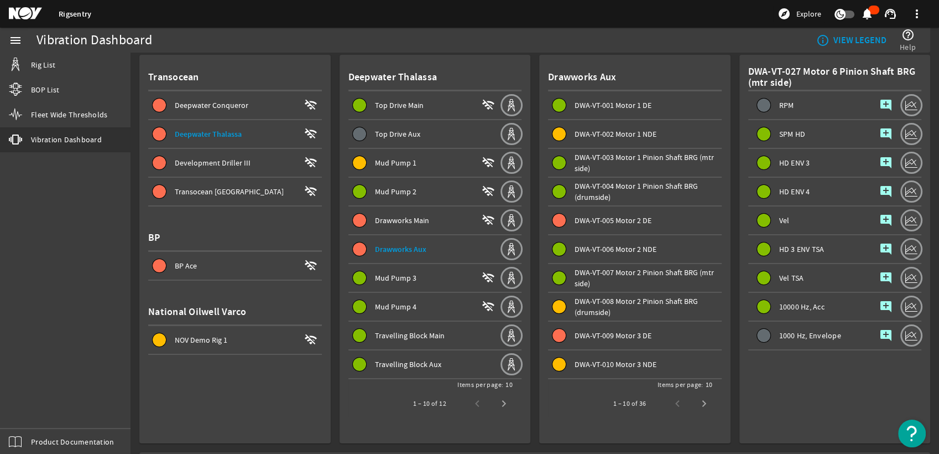
scroll to position [0, 0]
